Goal: Information Seeking & Learning: Learn about a topic

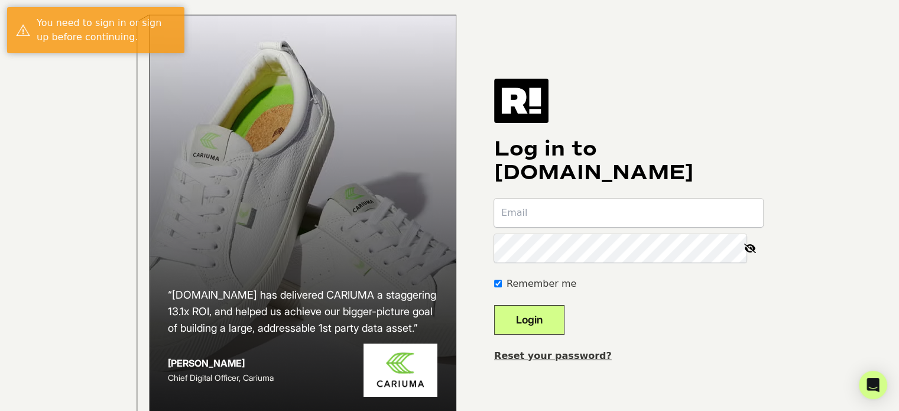
click at [603, 227] on input "email" at bounding box center [628, 213] width 269 height 28
type input "[EMAIL_ADDRESS][DOMAIN_NAME]"
click at [494, 305] on button "Login" at bounding box center [529, 320] width 70 height 30
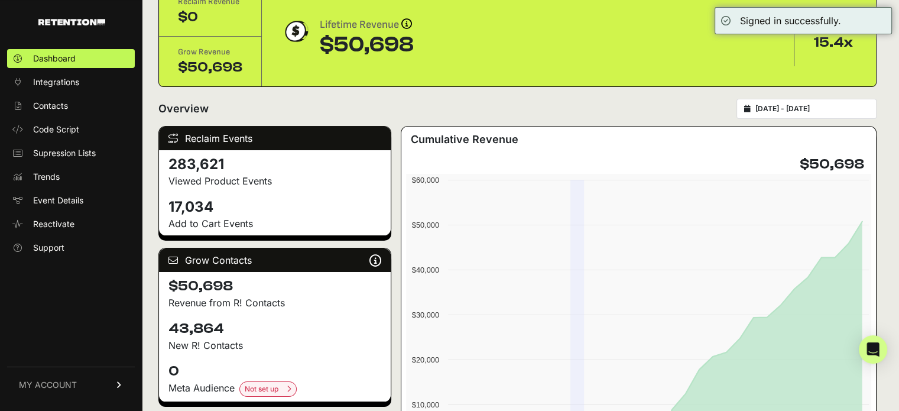
scroll to position [118, 0]
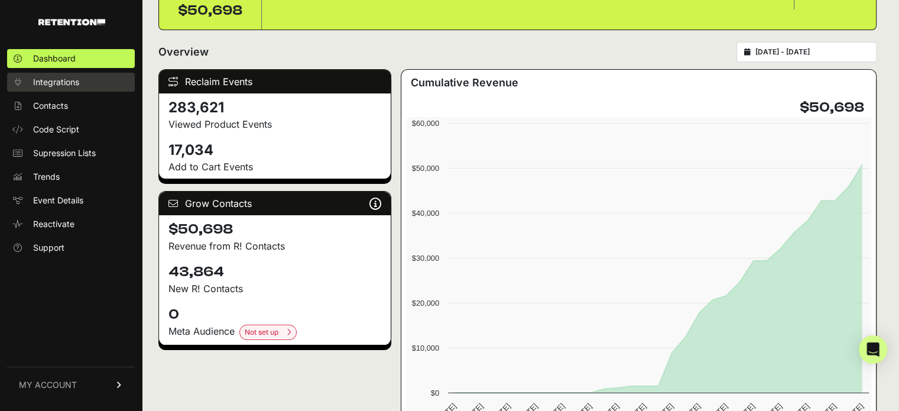
click at [56, 82] on span "Integrations" at bounding box center [56, 82] width 46 height 12
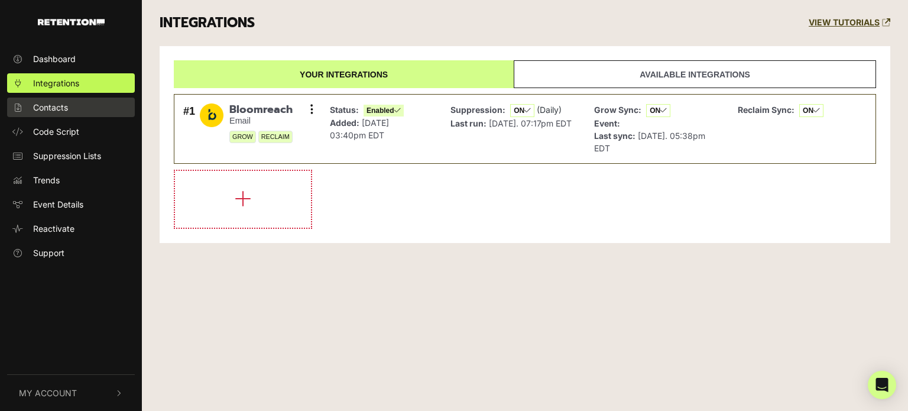
click at [55, 108] on span "Contacts" at bounding box center [50, 107] width 35 height 12
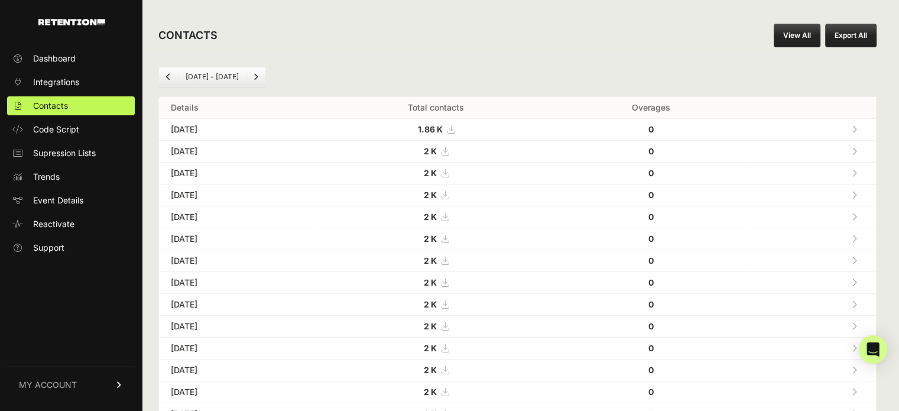
click at [208, 146] on td "Aug 11, 2025" at bounding box center [237, 152] width 156 height 22
click at [437, 149] on strong "2 K" at bounding box center [430, 151] width 13 height 10
click at [863, 149] on link at bounding box center [855, 151] width 20 height 24
click at [864, 127] on link at bounding box center [855, 129] width 20 height 24
click at [864, 191] on link at bounding box center [855, 195] width 20 height 24
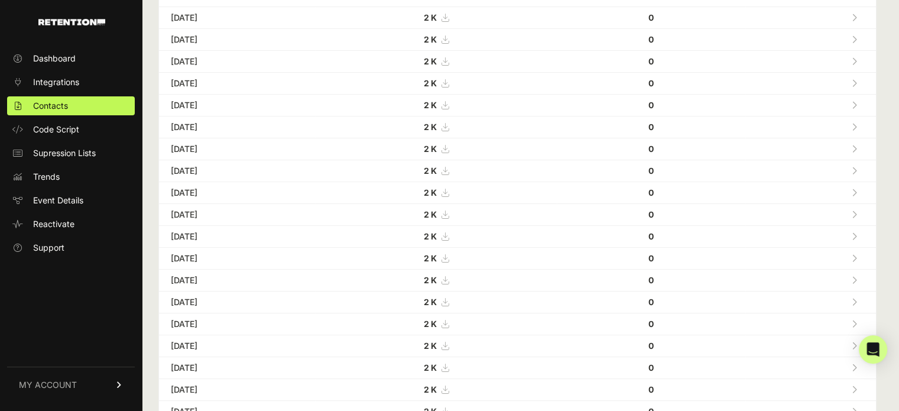
scroll to position [59, 0]
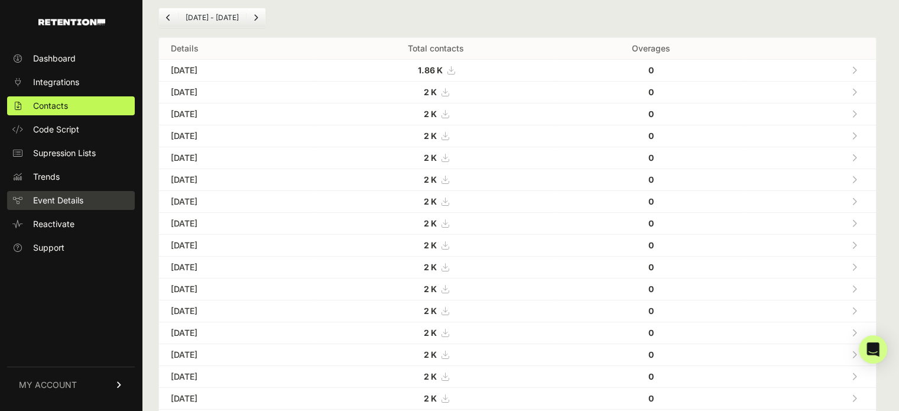
click at [57, 201] on span "Event Details" at bounding box center [58, 200] width 50 height 12
click at [60, 202] on span "Event Details" at bounding box center [58, 200] width 50 height 12
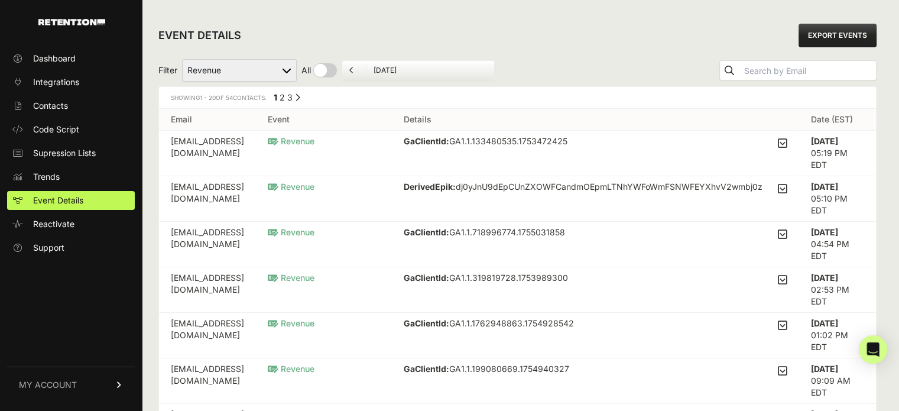
click at [256, 70] on select "Added to Cart Reclaim Revenue Viewed Product Reclaim" at bounding box center [239, 70] width 115 height 22
select select "cart"
click at [183, 59] on select "Added to Cart Reclaim Revenue Viewed Product Reclaim" at bounding box center [239, 70] width 115 height 22
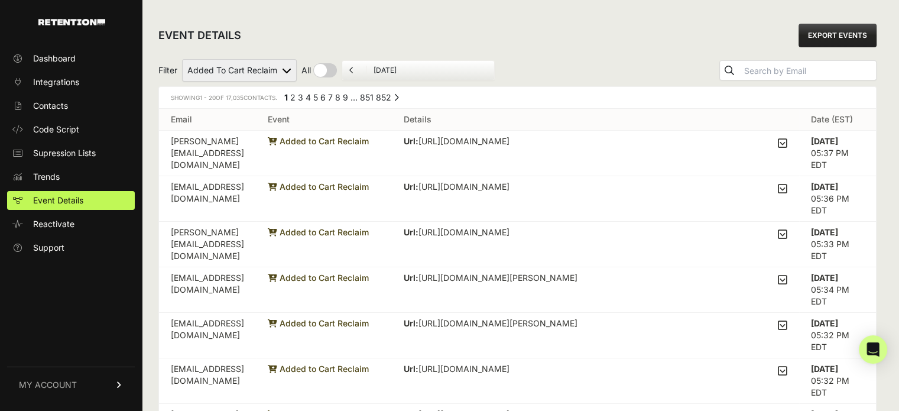
click at [258, 67] on select "Added to Cart Reclaim Revenue Viewed Product Reclaim" at bounding box center [239, 70] width 115 height 22
select select "Viewed Product Reclaim"
click at [183, 59] on select "Added to Cart Reclaim Revenue Viewed Product Reclaim" at bounding box center [239, 70] width 115 height 22
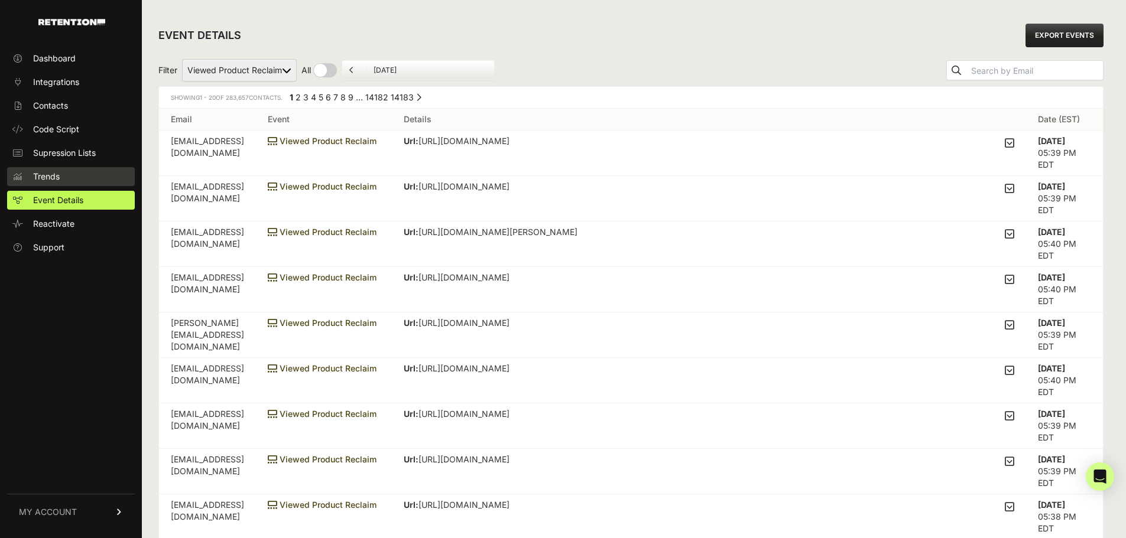
click at [76, 173] on link "Trends" at bounding box center [71, 176] width 128 height 19
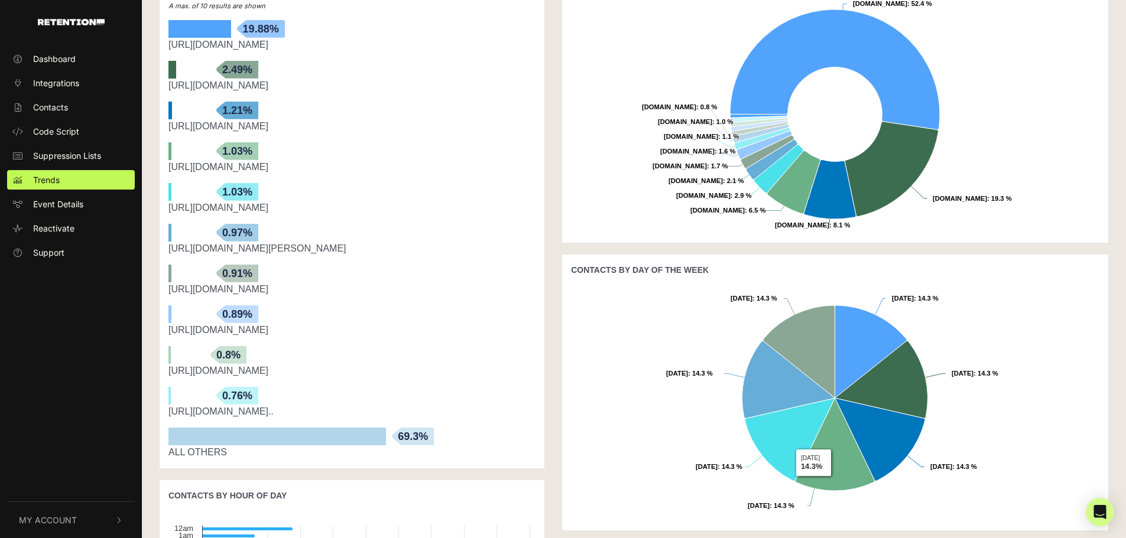
scroll to position [193, 0]
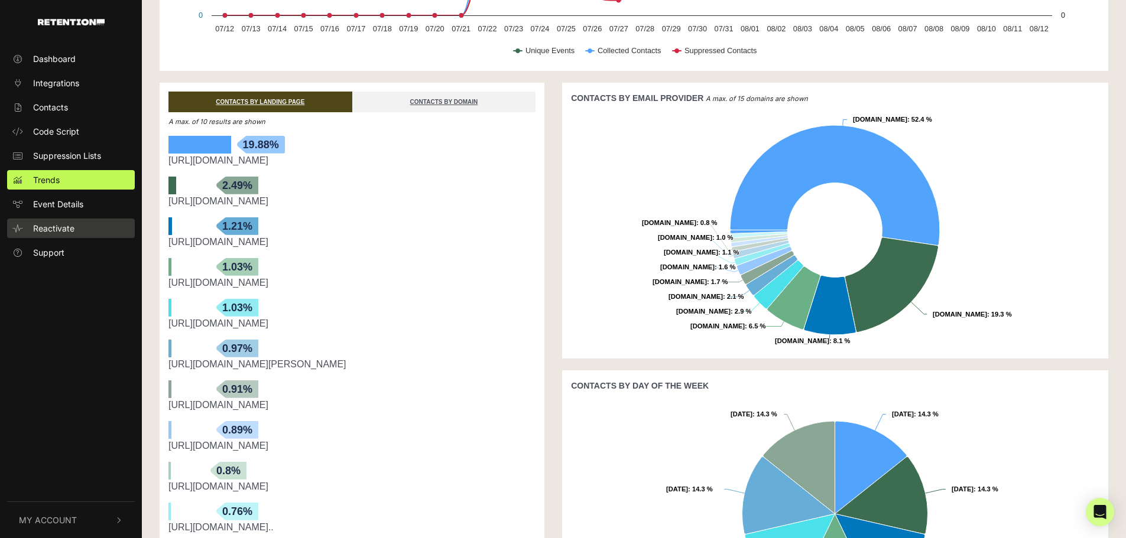
click at [55, 230] on span "Reactivate" at bounding box center [53, 228] width 41 height 12
